Goal: Information Seeking & Learning: Learn about a topic

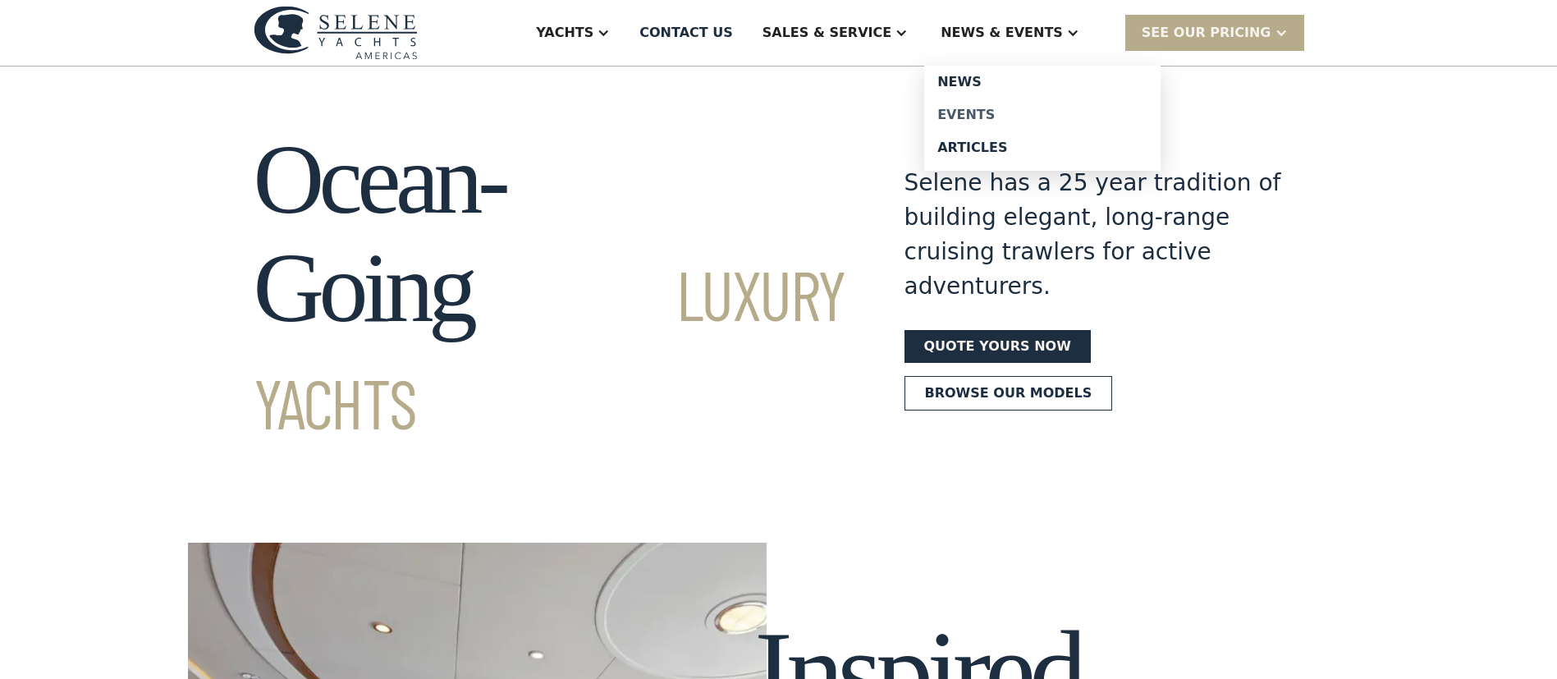
click at [983, 109] on div "Events" at bounding box center [1043, 114] width 210 height 13
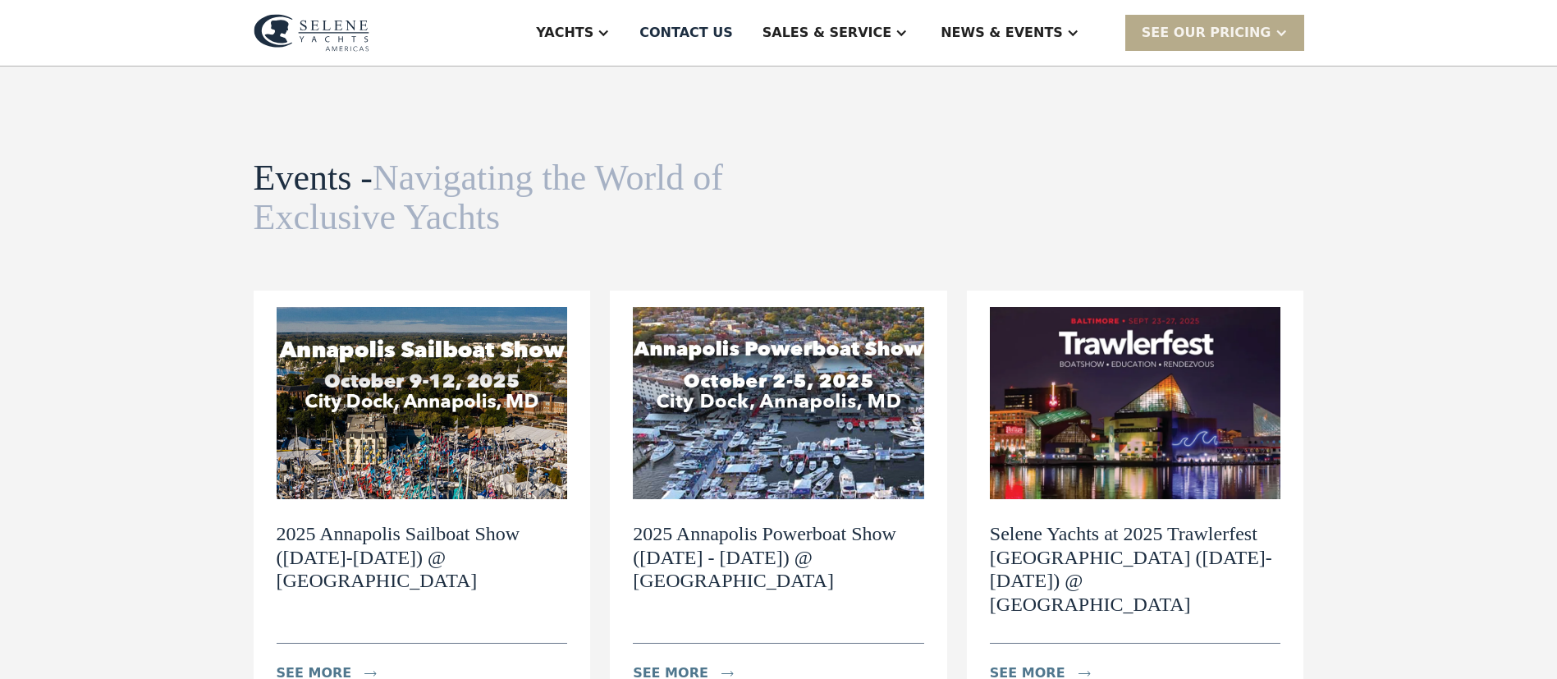
click at [713, 364] on img at bounding box center [778, 403] width 291 height 192
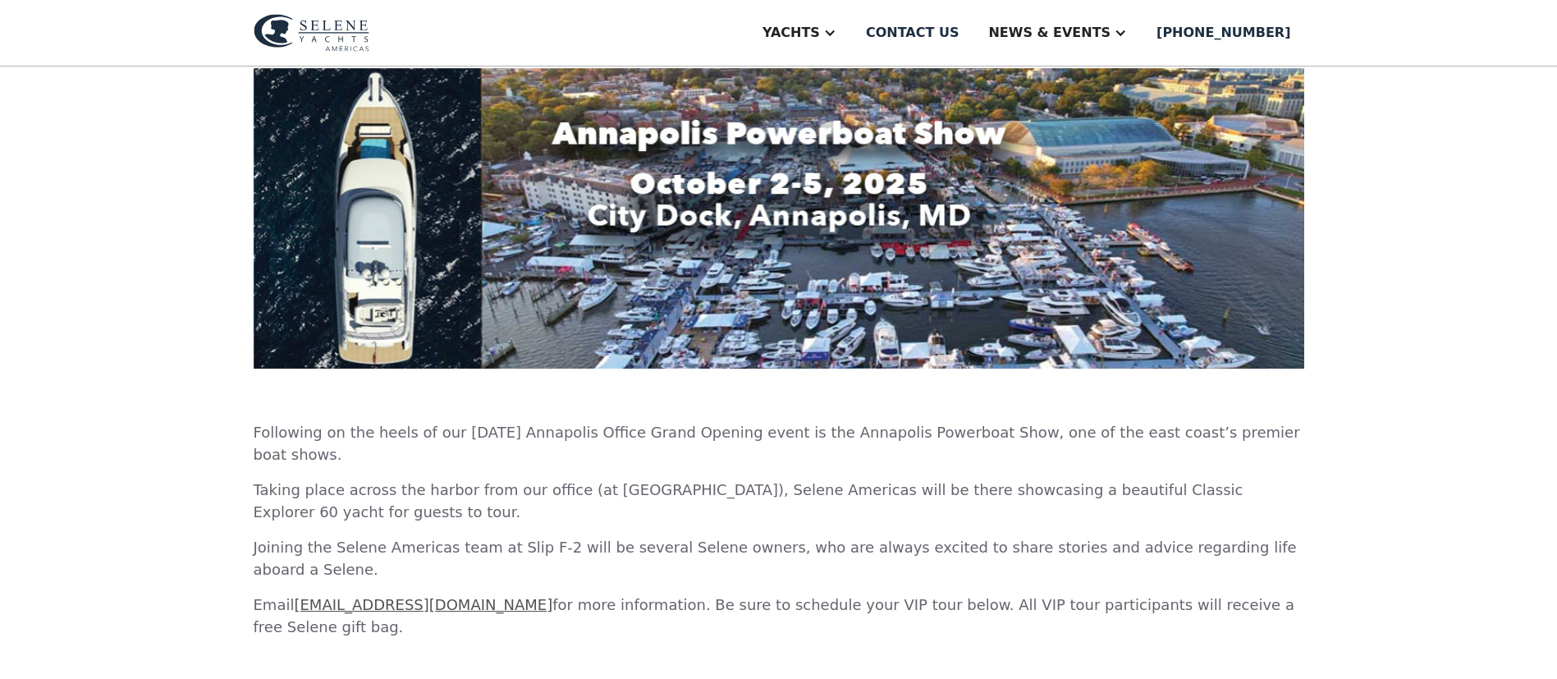
scroll to position [616, 0]
